Goal: Transaction & Acquisition: Purchase product/service

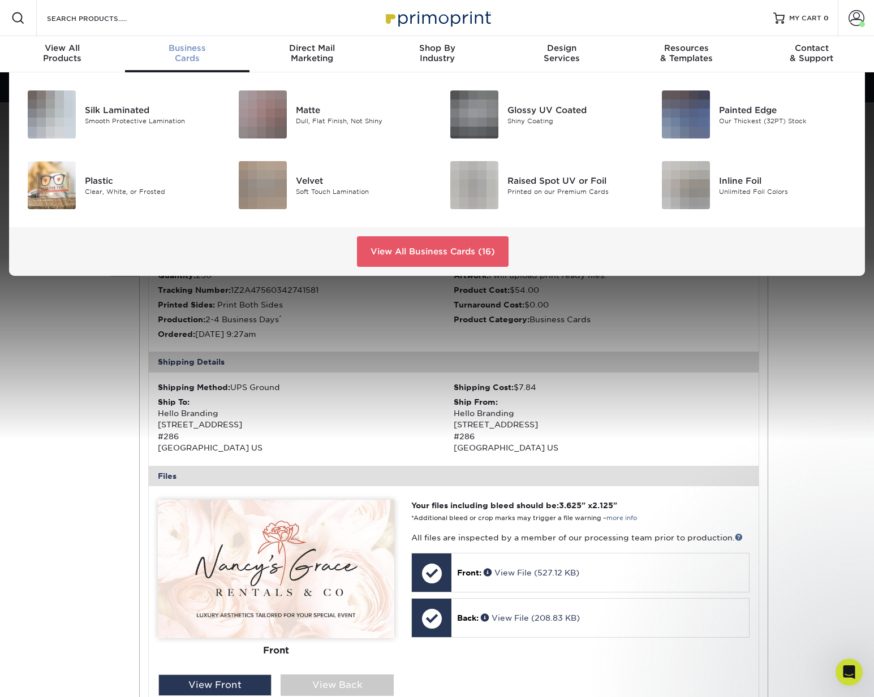
click at [182, 58] on div "Business Cards" at bounding box center [187, 53] width 125 height 20
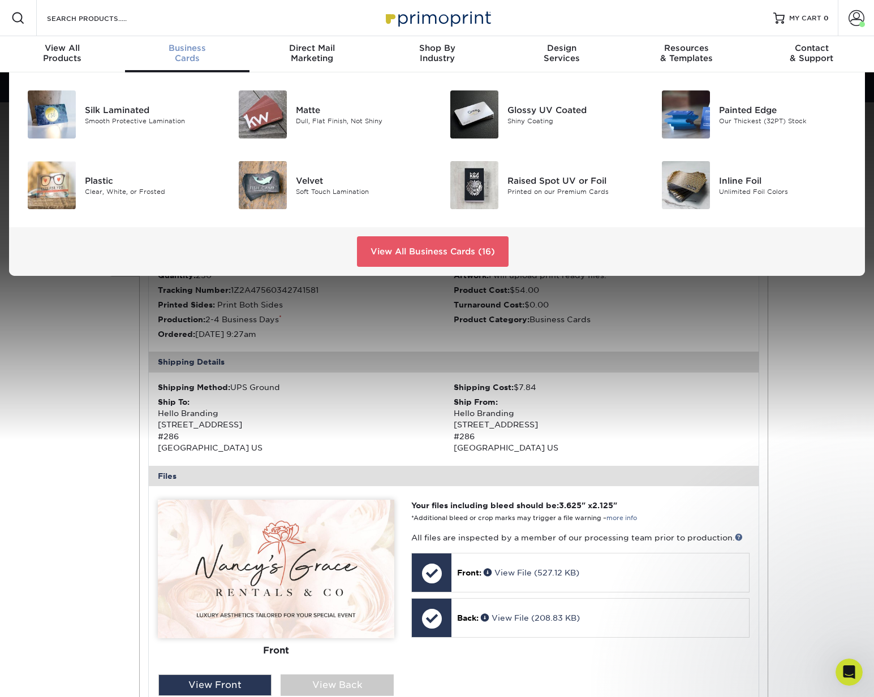
click at [183, 50] on span "Business" at bounding box center [187, 48] width 125 height 10
click at [430, 250] on link "View All Business Cards (16)" at bounding box center [433, 251] width 152 height 31
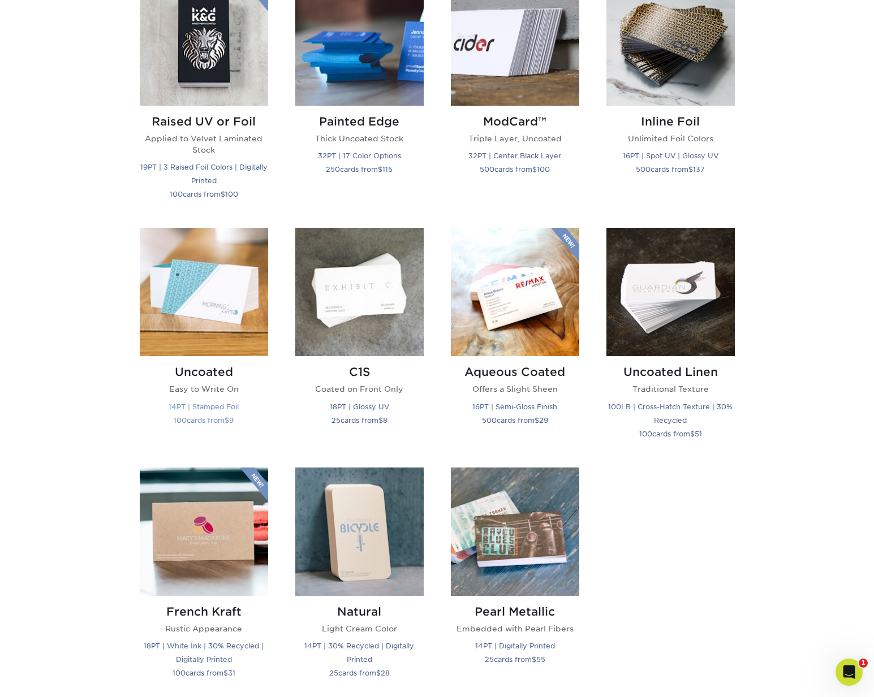
scroll to position [825, 0]
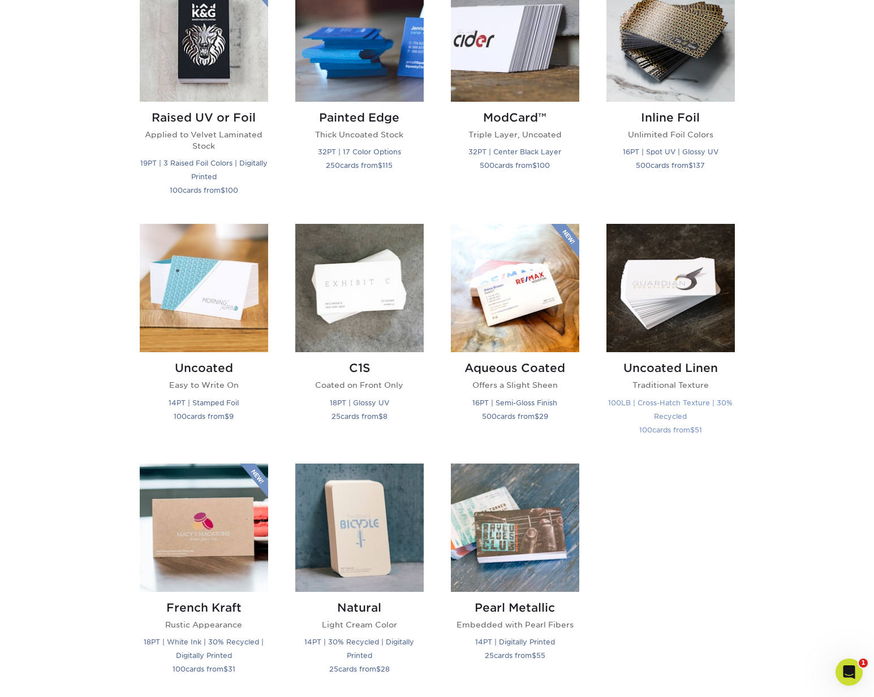
click at [663, 368] on h2 "Uncoated Linen" at bounding box center [670, 368] width 128 height 14
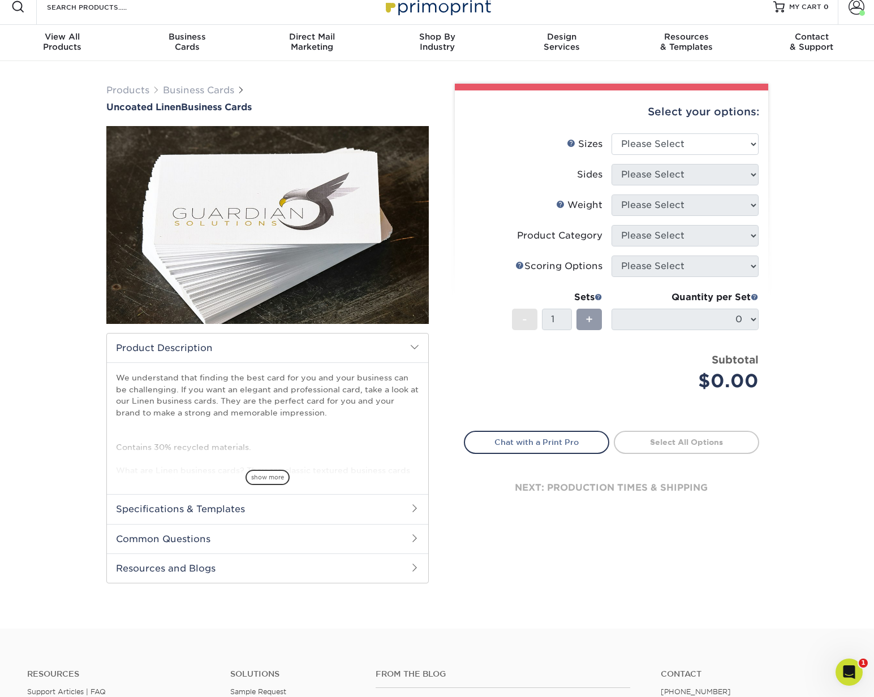
scroll to position [11, 0]
click at [270, 474] on span "show more" at bounding box center [267, 477] width 44 height 15
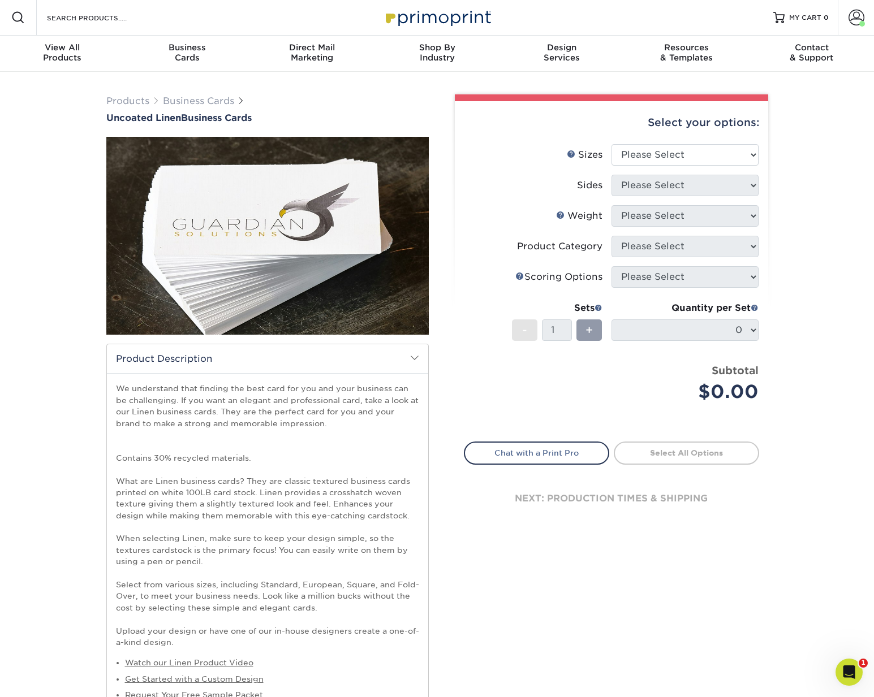
scroll to position [0, 0]
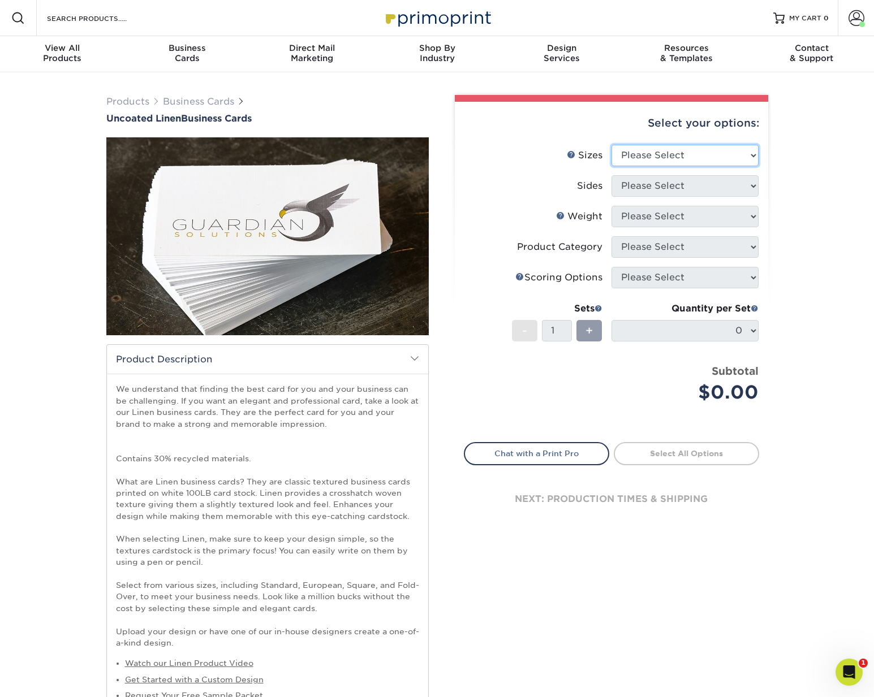
select select "2.00x3.50"
select select "13abbda7-1d64-4f25-8bb2-c179b224825d"
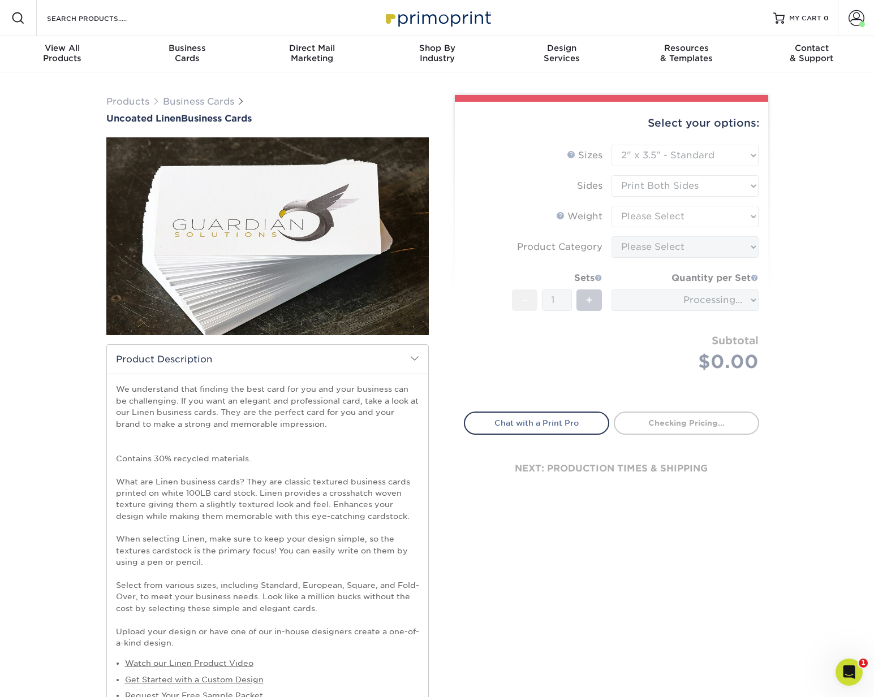
click at [629, 217] on form "Sizes Help Sizes Please Select 2" x 3.5" - Standard 2" x 7" - Foldover Card 2.1…" at bounding box center [611, 272] width 295 height 254
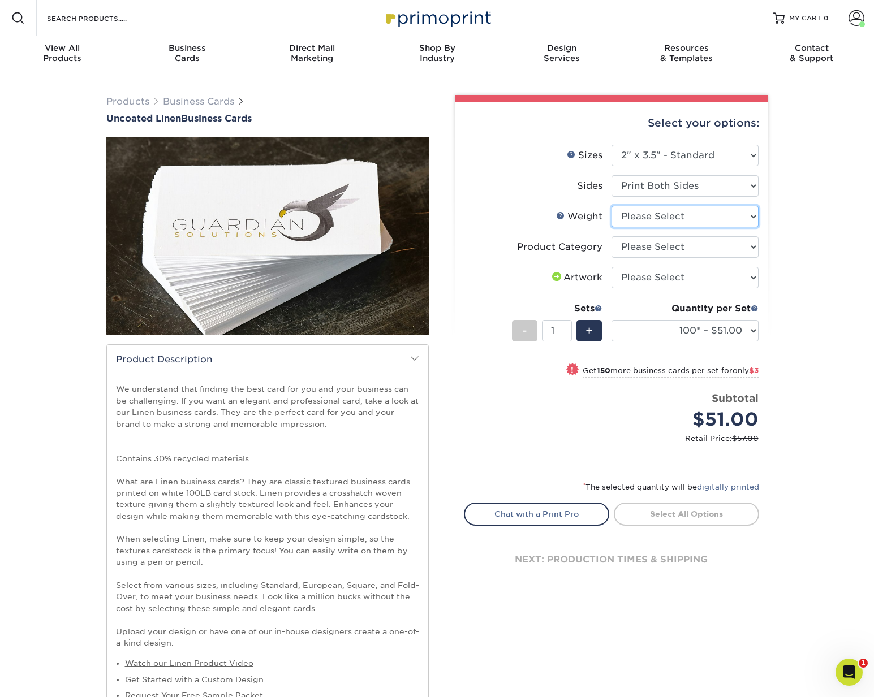
select select "100LB"
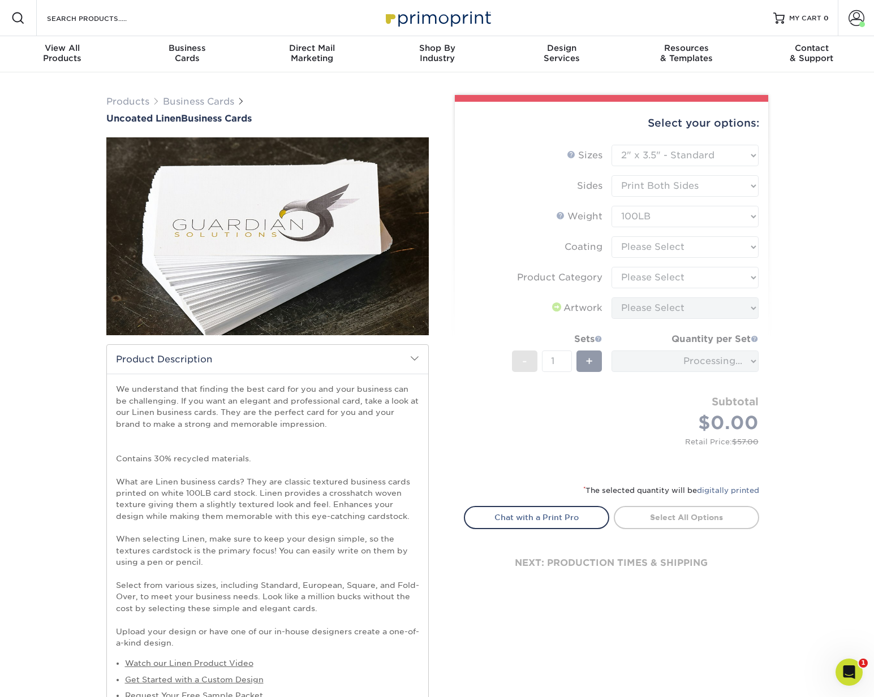
click at [637, 245] on form "Sizes Help Sizes Please Select 2" x 3.5" - Standard 2" x 7" - Foldover Card 2.1…" at bounding box center [611, 308] width 295 height 326
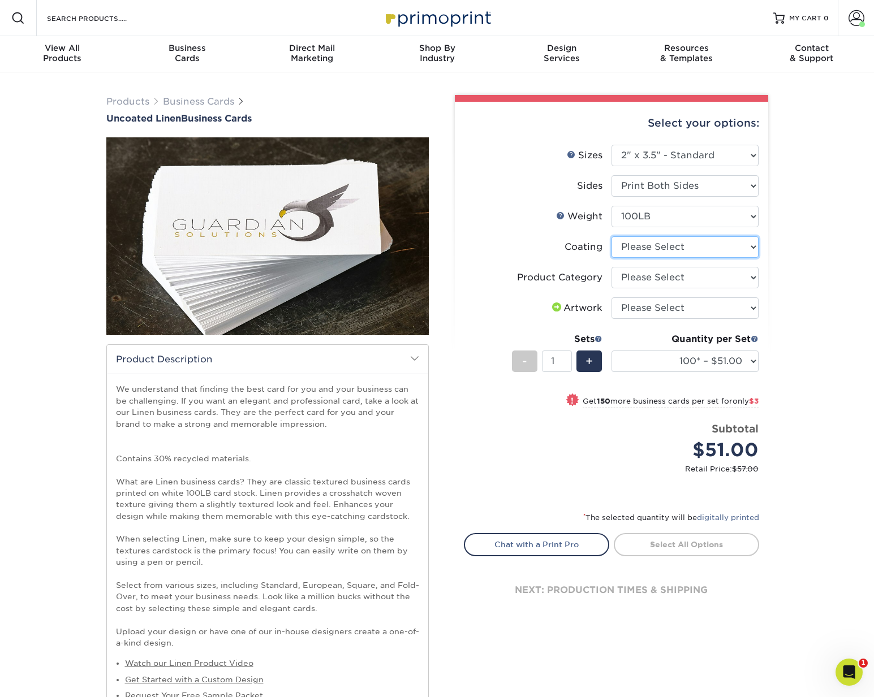
select select "3e7618de-abca-4bda-9f97-8b9129e913d8"
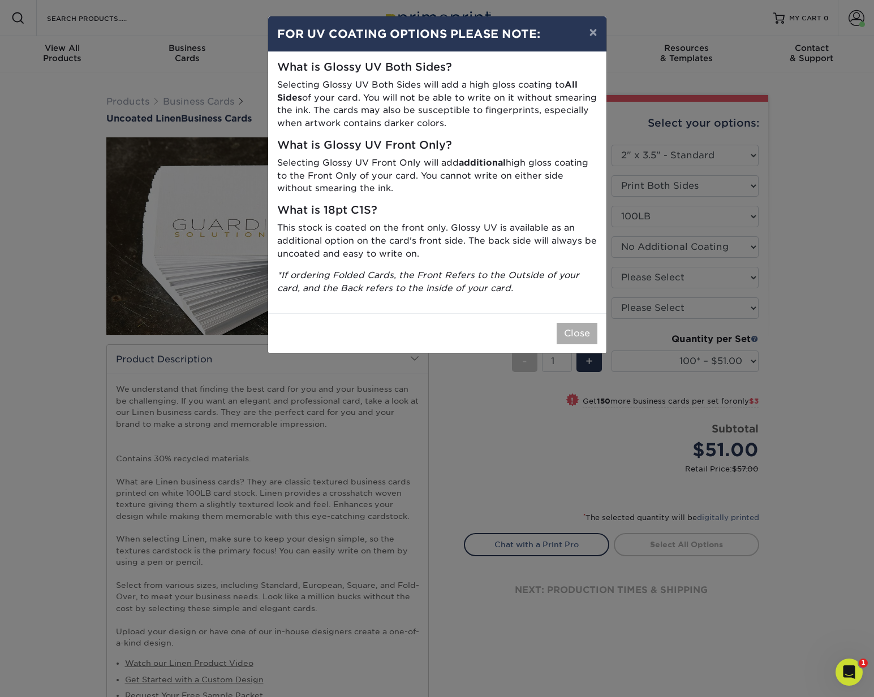
click at [583, 327] on button "Close" at bounding box center [577, 333] width 41 height 21
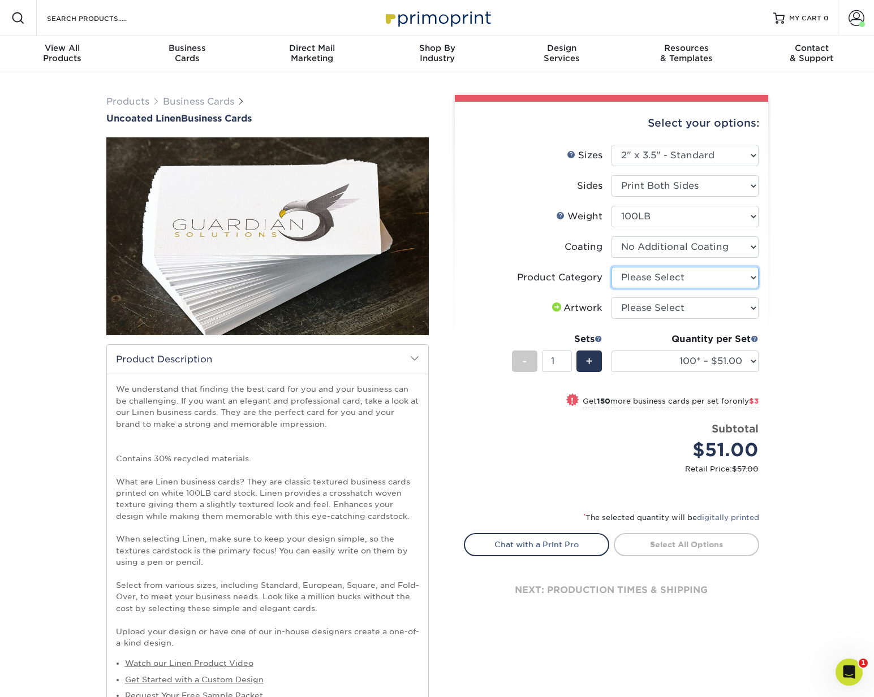
select select "3b5148f1-0588-4f88-a218-97bcfdce65c1"
select select "upload"
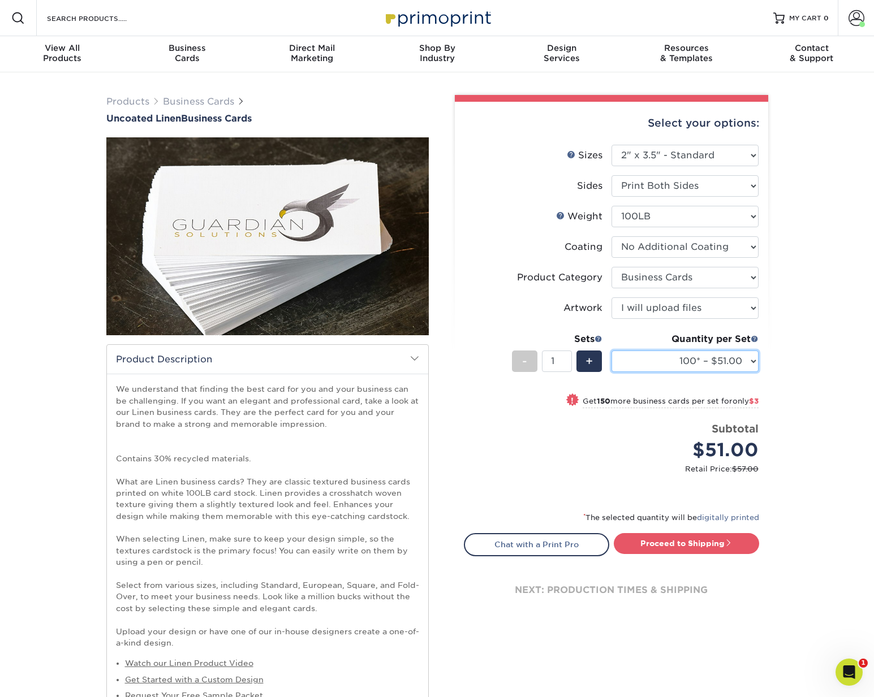
select select "250* – $54.00"
click at [718, 544] on link "Proceed to Shipping" at bounding box center [686, 543] width 145 height 20
type input "Set 1"
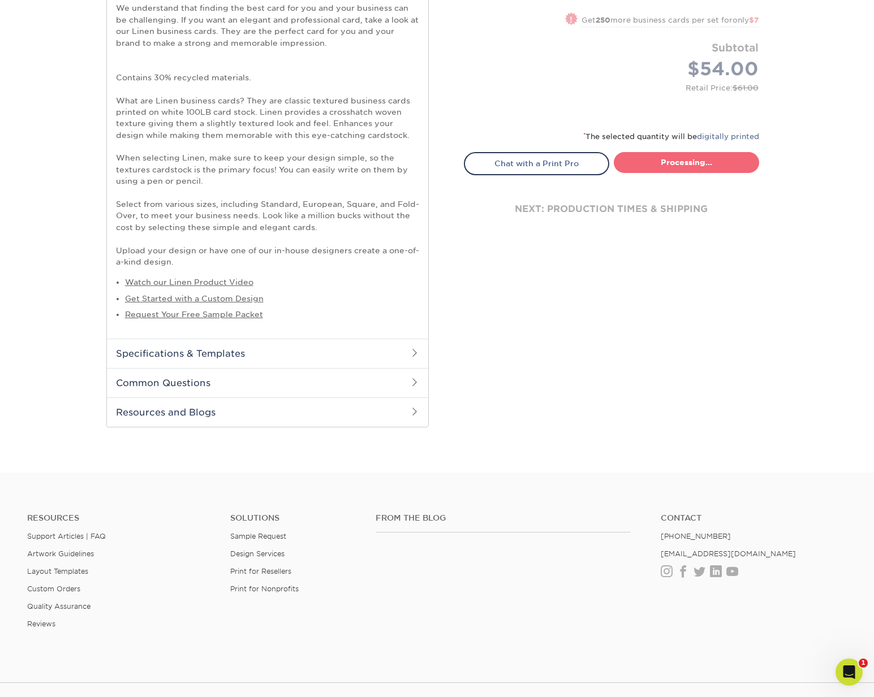
select select "ab589cb3-2b6b-4d5c-a047-f5464c5f8a57"
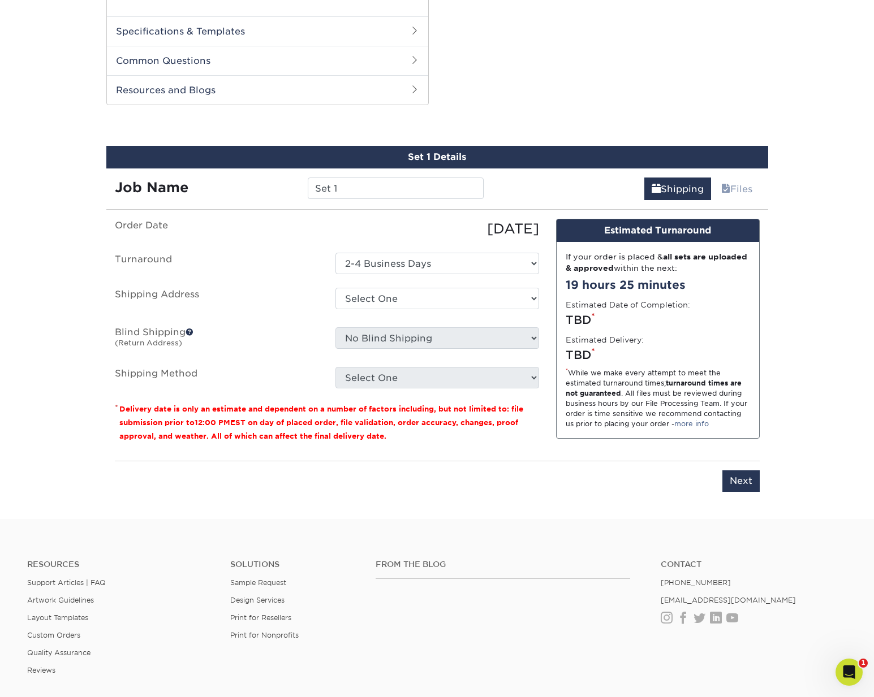
scroll to position [748, 0]
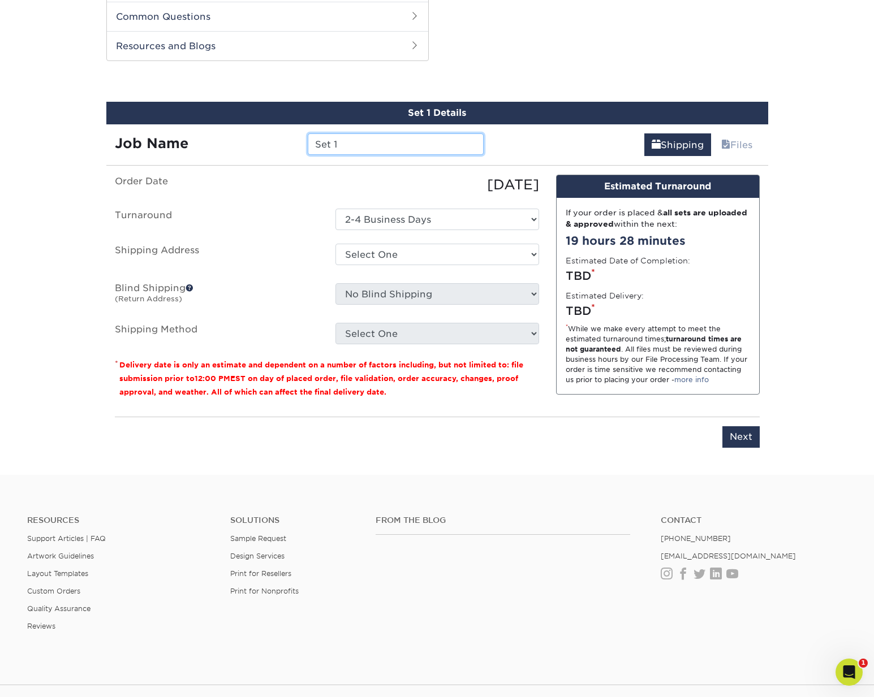
drag, startPoint x: 354, startPoint y: 136, endPoint x: 268, endPoint y: 128, distance: 86.4
click at [268, 133] on div "Job Name Set 1" at bounding box center [299, 143] width 386 height 21
paste input "Nancy's Grace Rentals & Co_BusCards"
type input "[PERSON_NAME]'s Grace Rentals & Co_BusCards 2025"
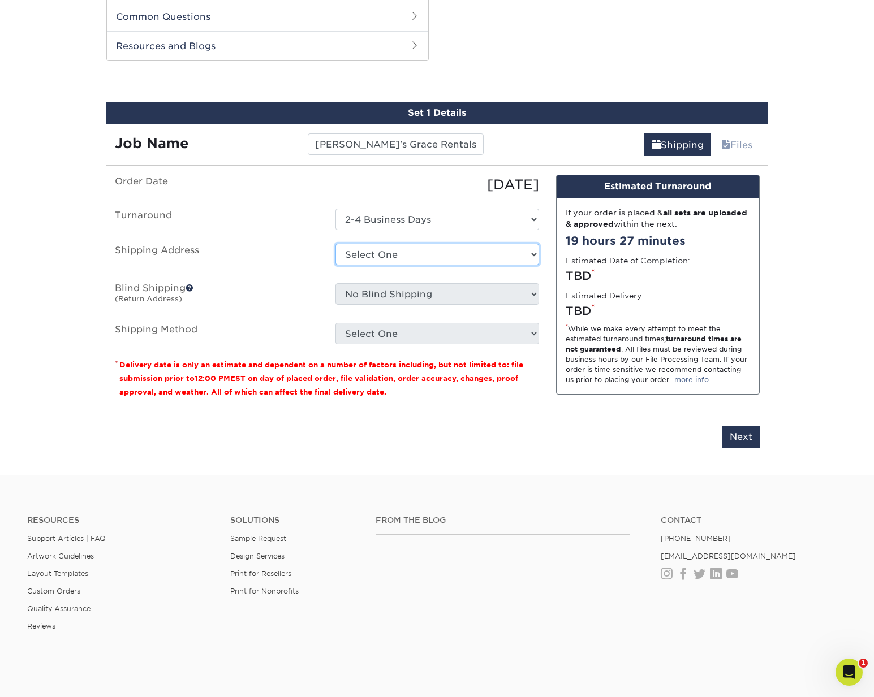
select select "248262"
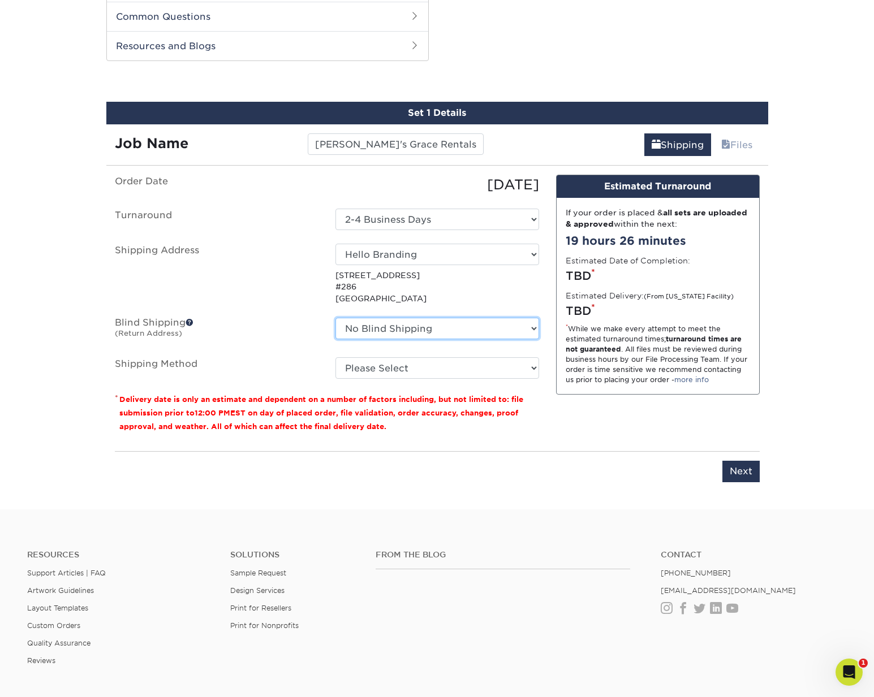
select select "248262"
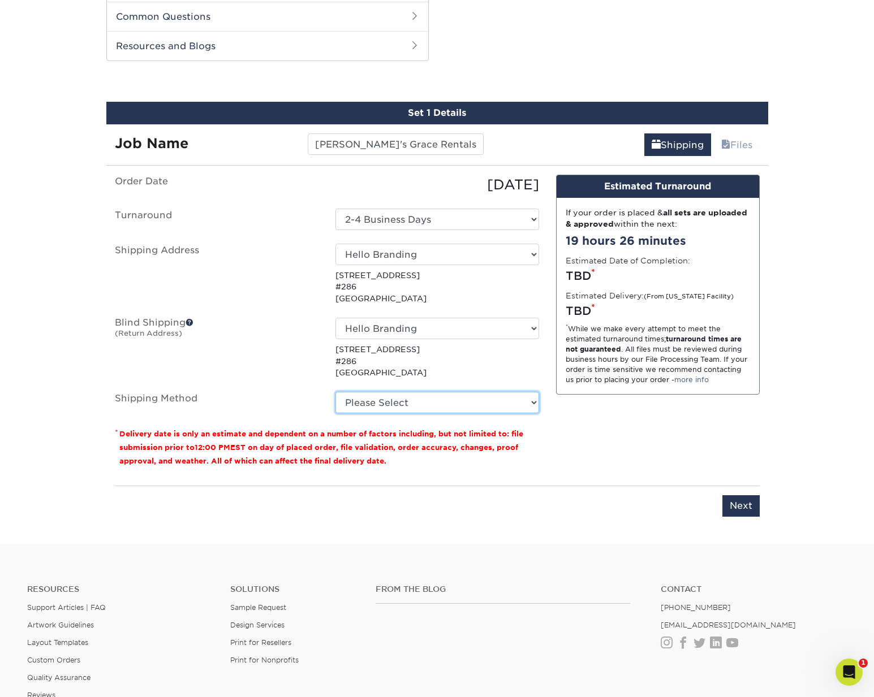
select select "03"
click at [738, 497] on input "Next" at bounding box center [740, 505] width 37 height 21
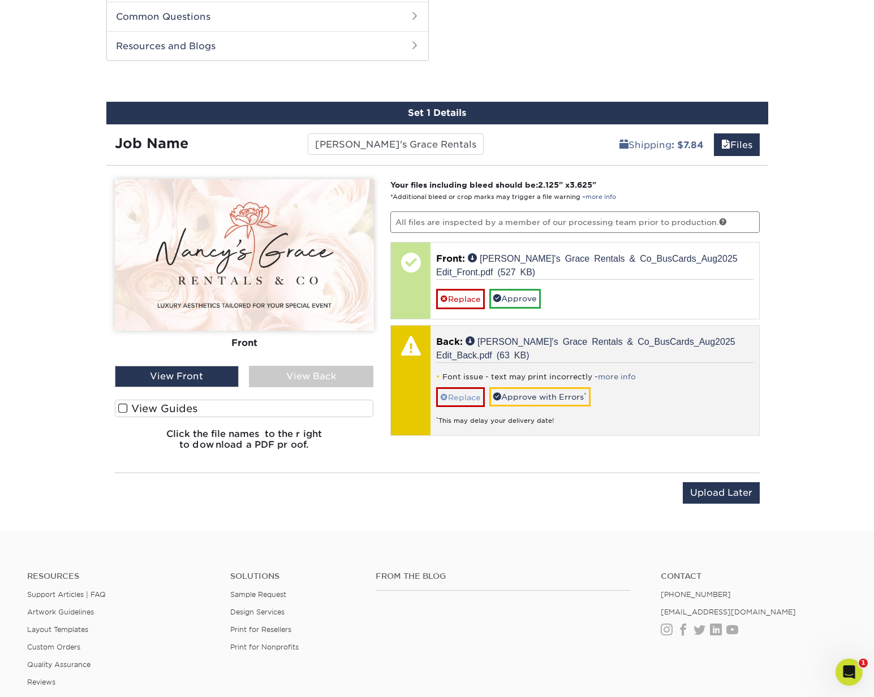
click at [472, 390] on link "Replace" at bounding box center [460, 397] width 49 height 20
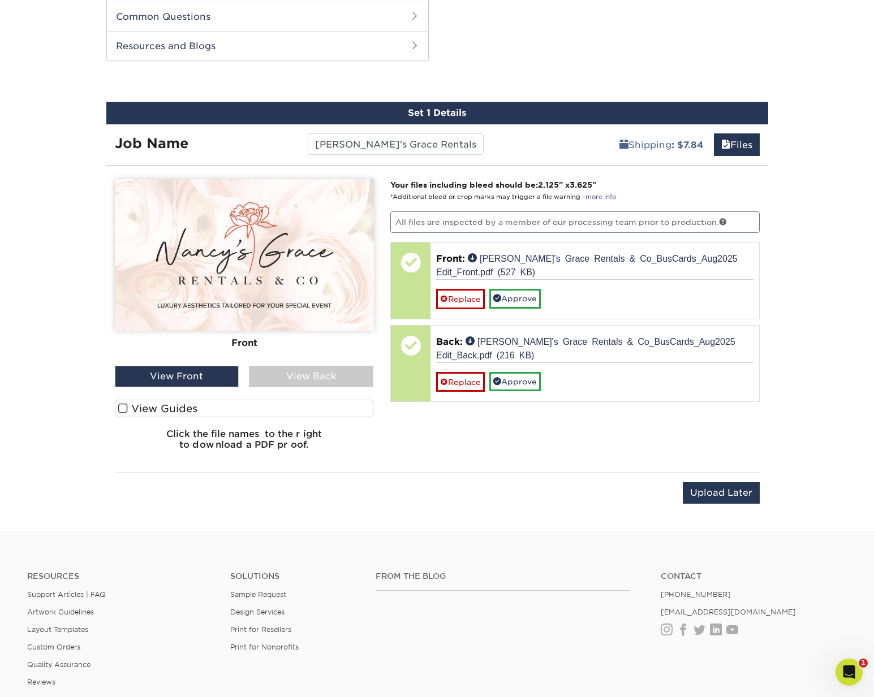
click at [297, 370] on div "View Back" at bounding box center [311, 376] width 124 height 21
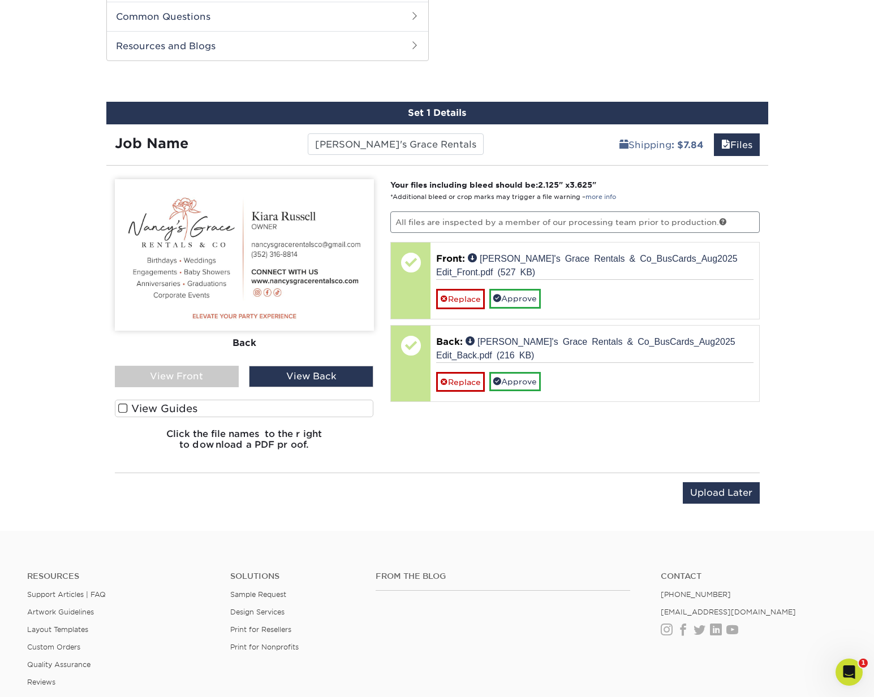
click at [187, 372] on div "View Front" at bounding box center [177, 376] width 124 height 21
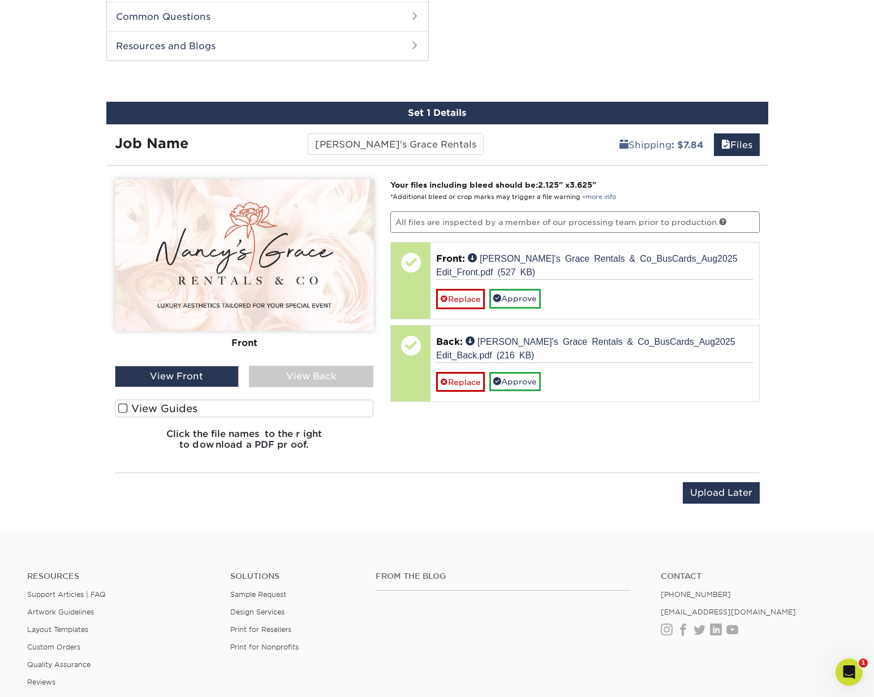
click at [171, 401] on label "View Guides" at bounding box center [244, 409] width 259 height 18
click at [0, 0] on input "View Guides" at bounding box center [0, 0] width 0 height 0
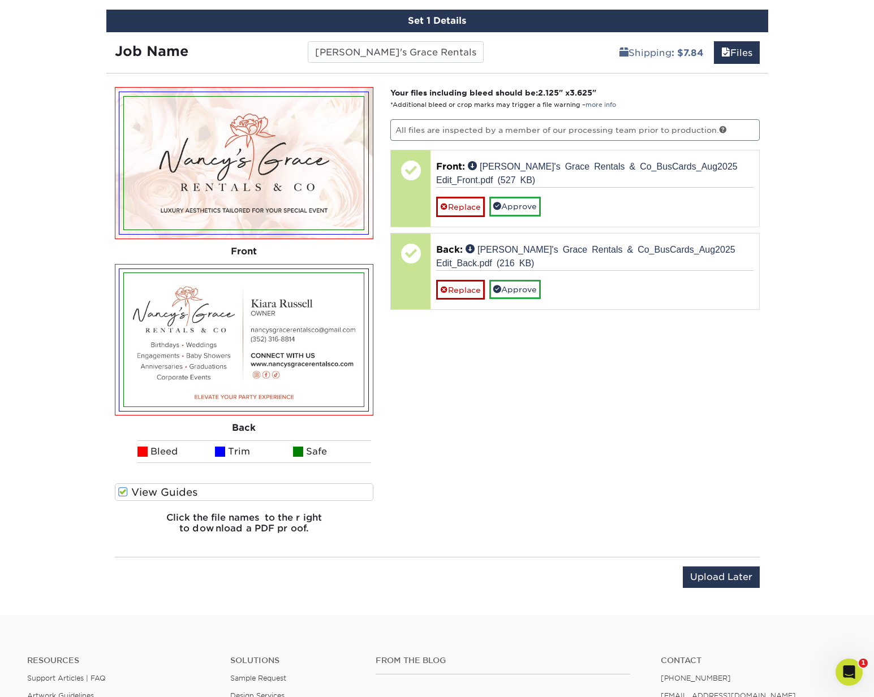
scroll to position [838, 0]
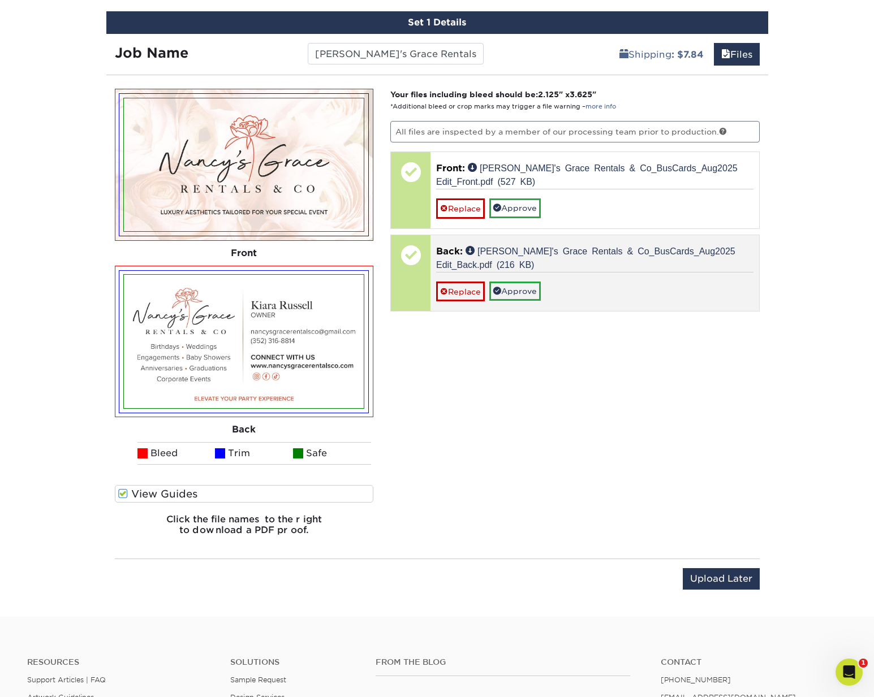
drag, startPoint x: 520, startPoint y: 283, endPoint x: 521, endPoint y: 274, distance: 9.1
click at [520, 283] on link "Approve" at bounding box center [514, 291] width 51 height 19
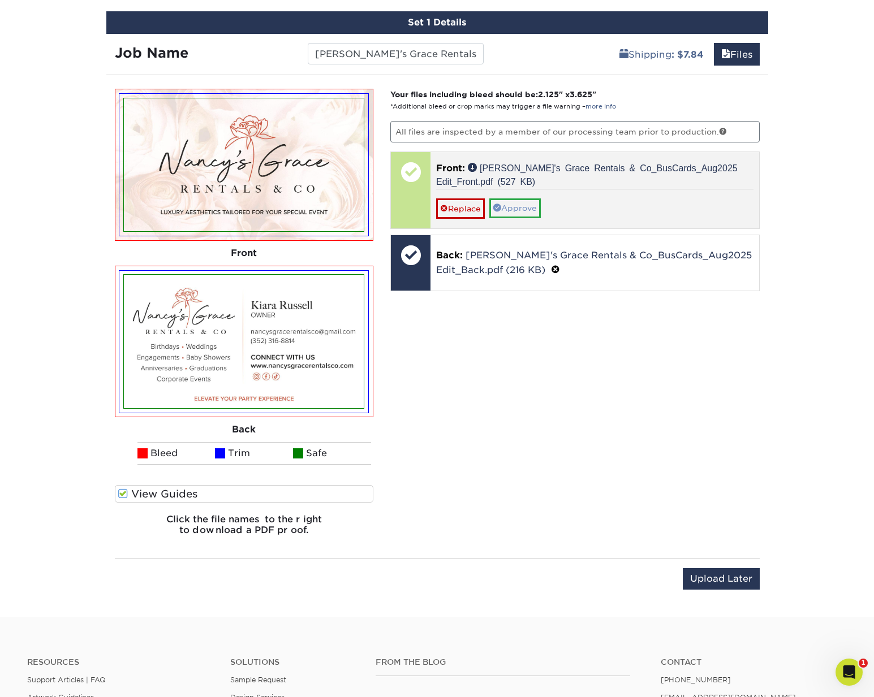
click at [523, 199] on link "Approve" at bounding box center [514, 208] width 51 height 19
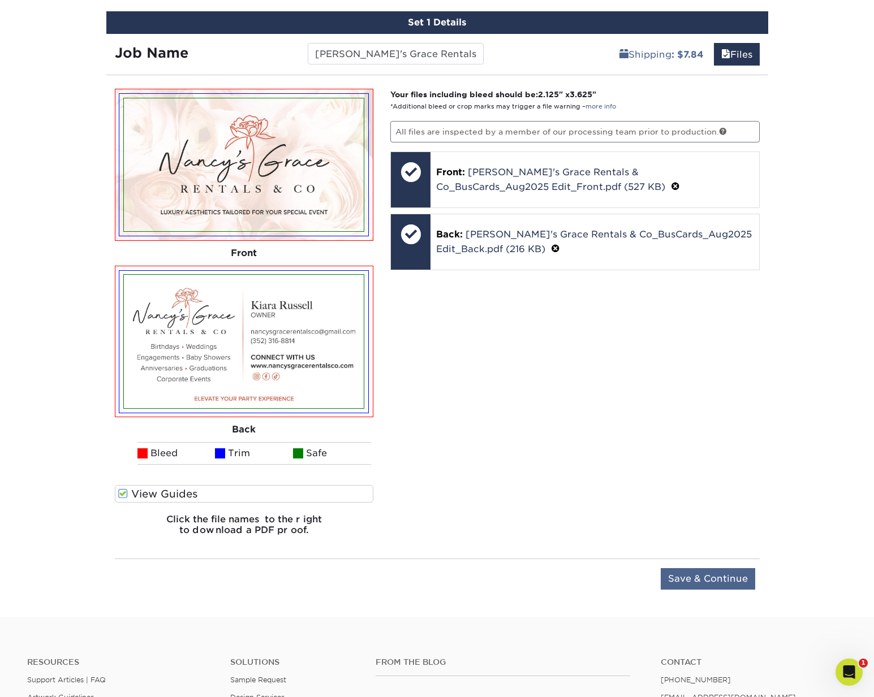
click at [726, 576] on input "Save & Continue" at bounding box center [708, 578] width 94 height 21
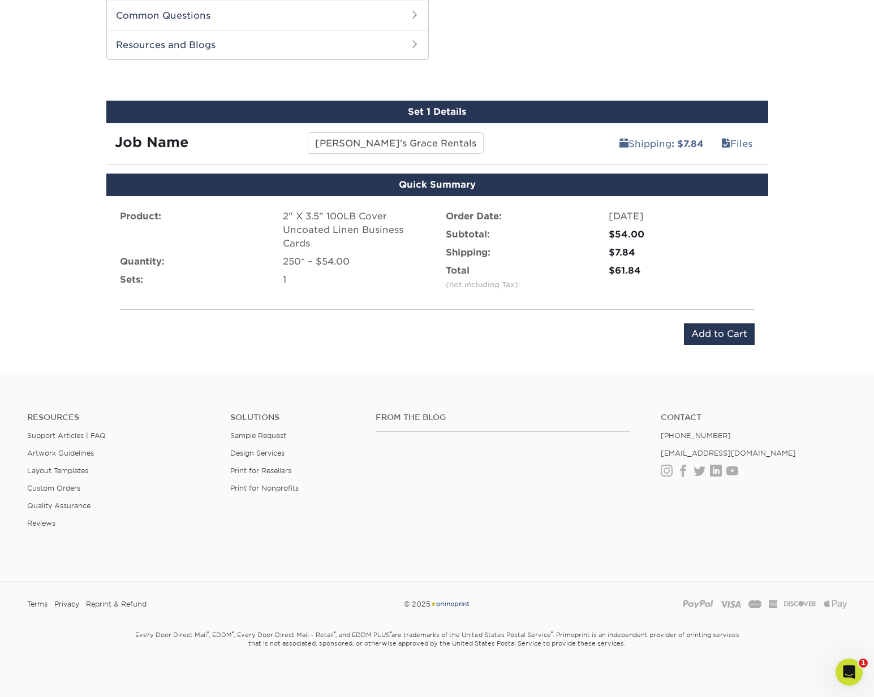
scroll to position [748, 0]
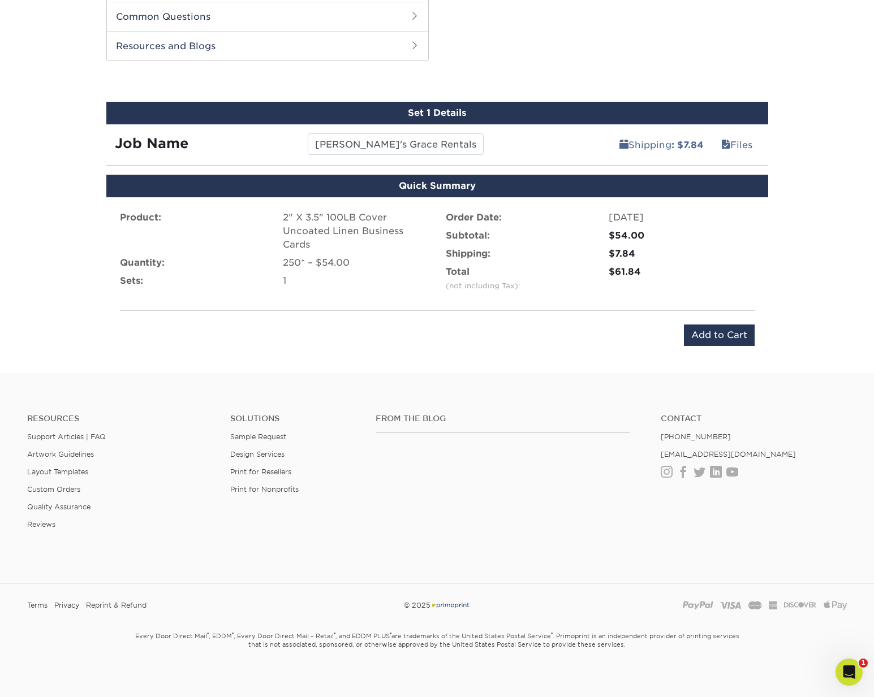
click at [719, 327] on input "Add to Cart" at bounding box center [719, 335] width 71 height 21
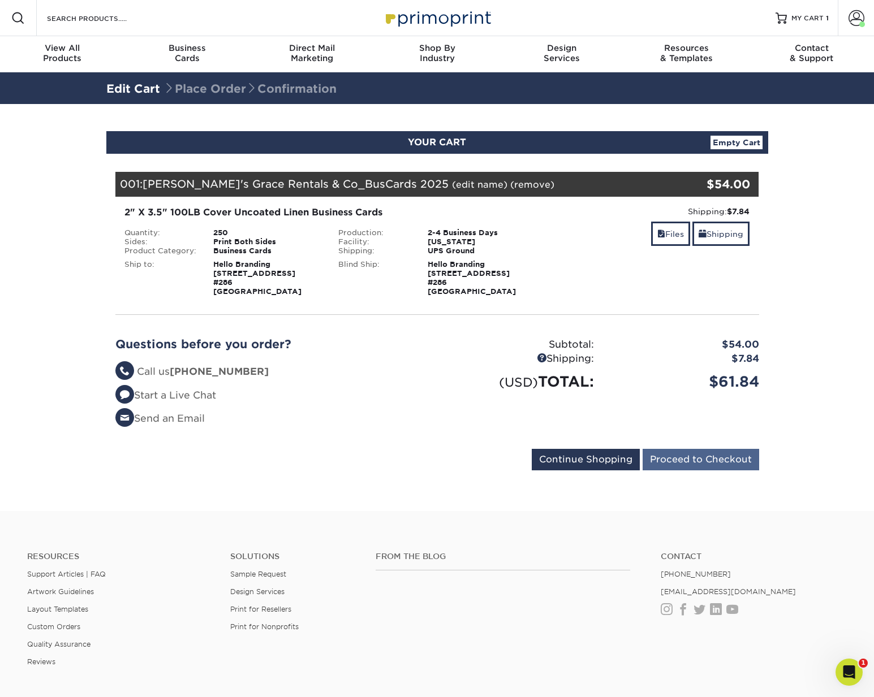
click at [696, 458] on input "Proceed to Checkout" at bounding box center [701, 459] width 117 height 21
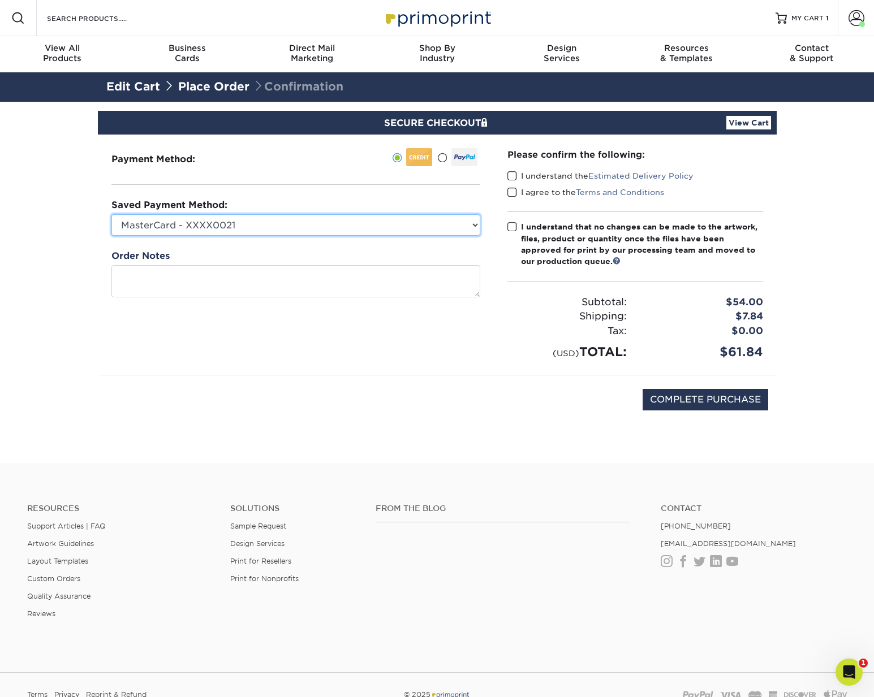
select select "72902"
drag, startPoint x: 511, startPoint y: 179, endPoint x: 515, endPoint y: 196, distance: 17.3
click at [511, 178] on span at bounding box center [512, 176] width 10 height 11
click at [0, 0] on input "I understand the Estimated Delivery Policy" at bounding box center [0, 0] width 0 height 0
click at [513, 196] on span at bounding box center [512, 192] width 10 height 11
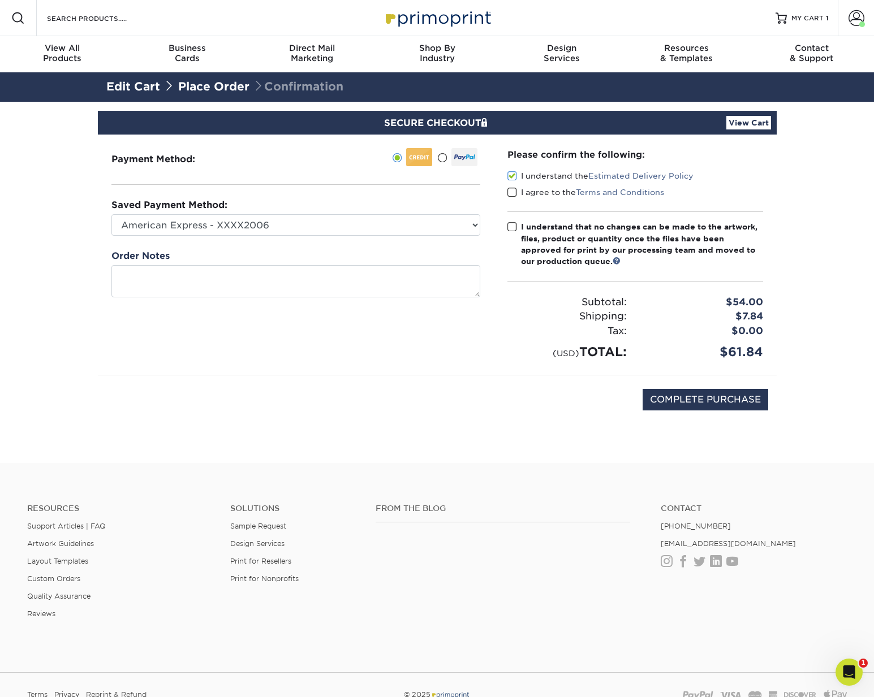
click at [0, 0] on input "I agree to the Terms and Conditions" at bounding box center [0, 0] width 0 height 0
click at [512, 226] on span at bounding box center [512, 227] width 10 height 11
click at [0, 0] on input "I understand that no changes can be made to the artwork, files, product or quan…" at bounding box center [0, 0] width 0 height 0
click at [676, 394] on input "COMPLETE PURCHASE" at bounding box center [706, 399] width 126 height 21
type input "PROCESSING, PLEASE WAIT..."
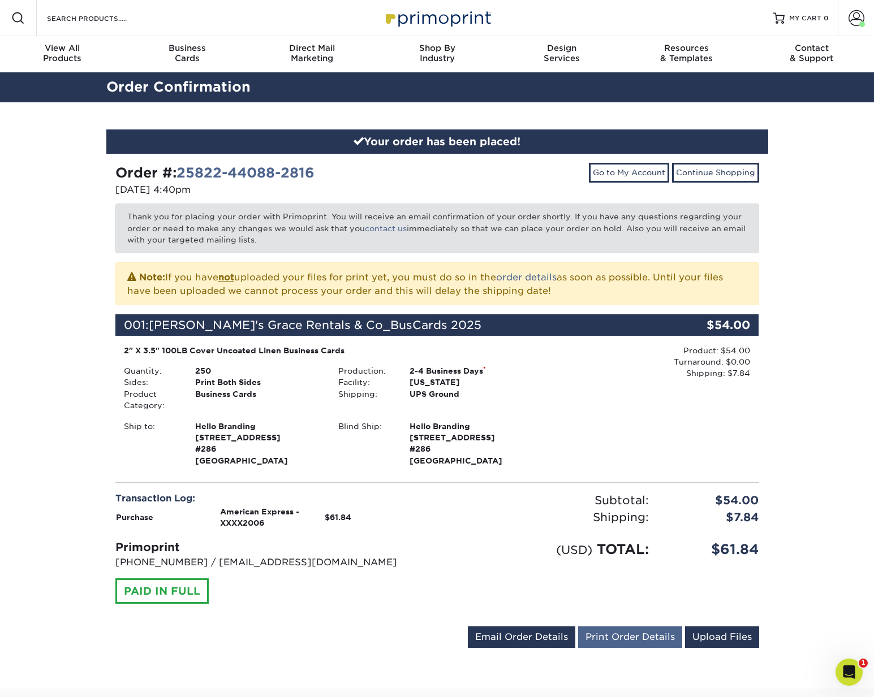
click at [638, 635] on link "Print Order Details" at bounding box center [630, 637] width 104 height 21
